Goal: Information Seeking & Learning: Learn about a topic

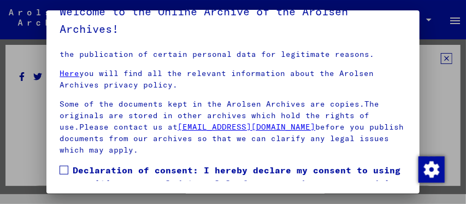
scroll to position [251, 0]
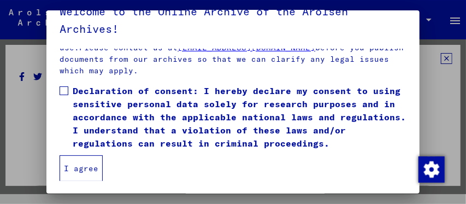
click at [60, 91] on span at bounding box center [64, 90] width 9 height 9
click at [79, 159] on button "I agree" at bounding box center [81, 168] width 43 height 26
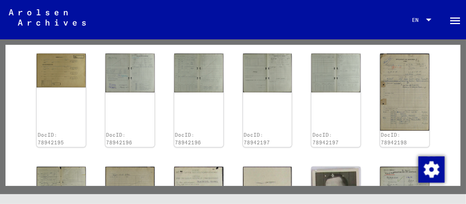
scroll to position [135, 0]
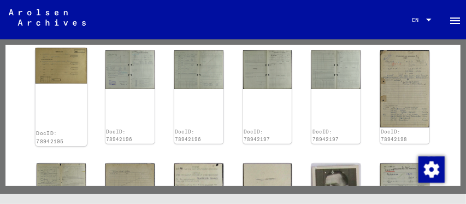
click at [57, 84] on div "DocID: 78942195" at bounding box center [60, 97] width 51 height 98
click at [62, 76] on img at bounding box center [60, 65] width 51 height 35
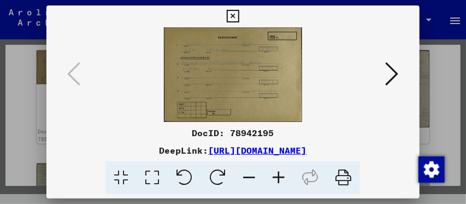
drag, startPoint x: 225, startPoint y: 61, endPoint x: 214, endPoint y: 82, distance: 23.9
click at [214, 80] on img at bounding box center [233, 74] width 298 height 94
click at [386, 74] on icon at bounding box center [391, 74] width 13 height 26
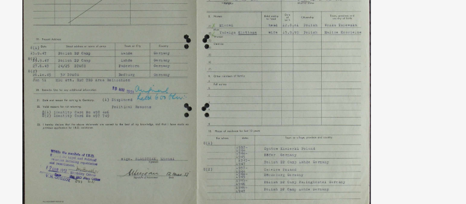
drag, startPoint x: 233, startPoint y: 64, endPoint x: 239, endPoint y: 74, distance: 11.5
click at [239, 74] on img at bounding box center [233, 74] width 298 height 94
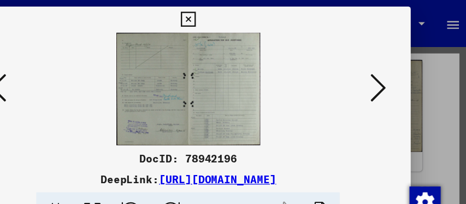
click at [400, 71] on button at bounding box center [392, 74] width 20 height 31
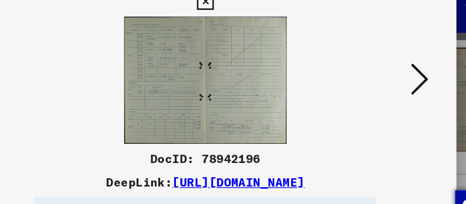
click at [386, 73] on icon at bounding box center [391, 74] width 13 height 26
